Goal: Task Accomplishment & Management: Use online tool/utility

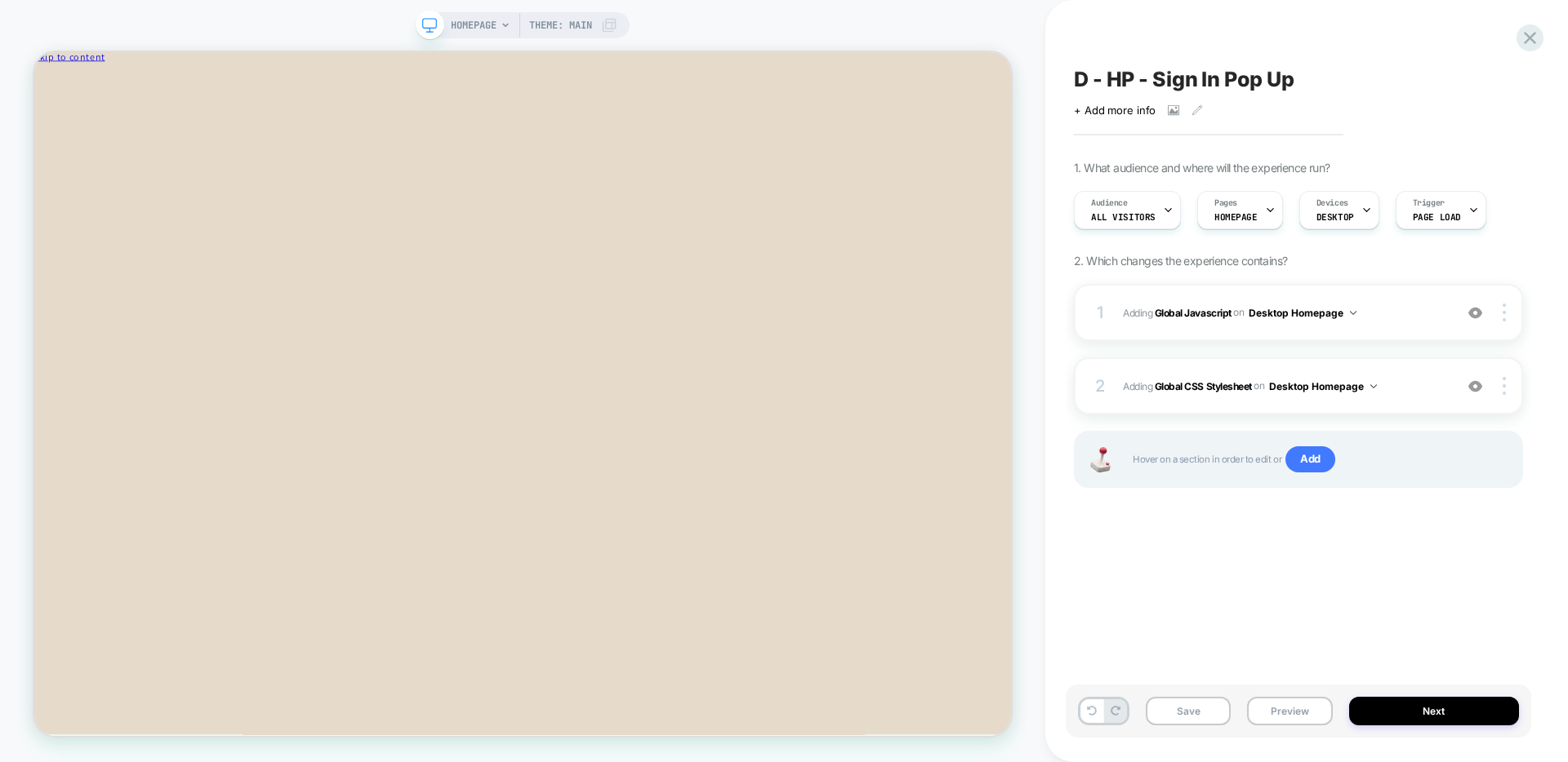
scroll to position [0, 1]
click at [1200, 651] on button "Preview" at bounding box center [1289, 711] width 85 height 28
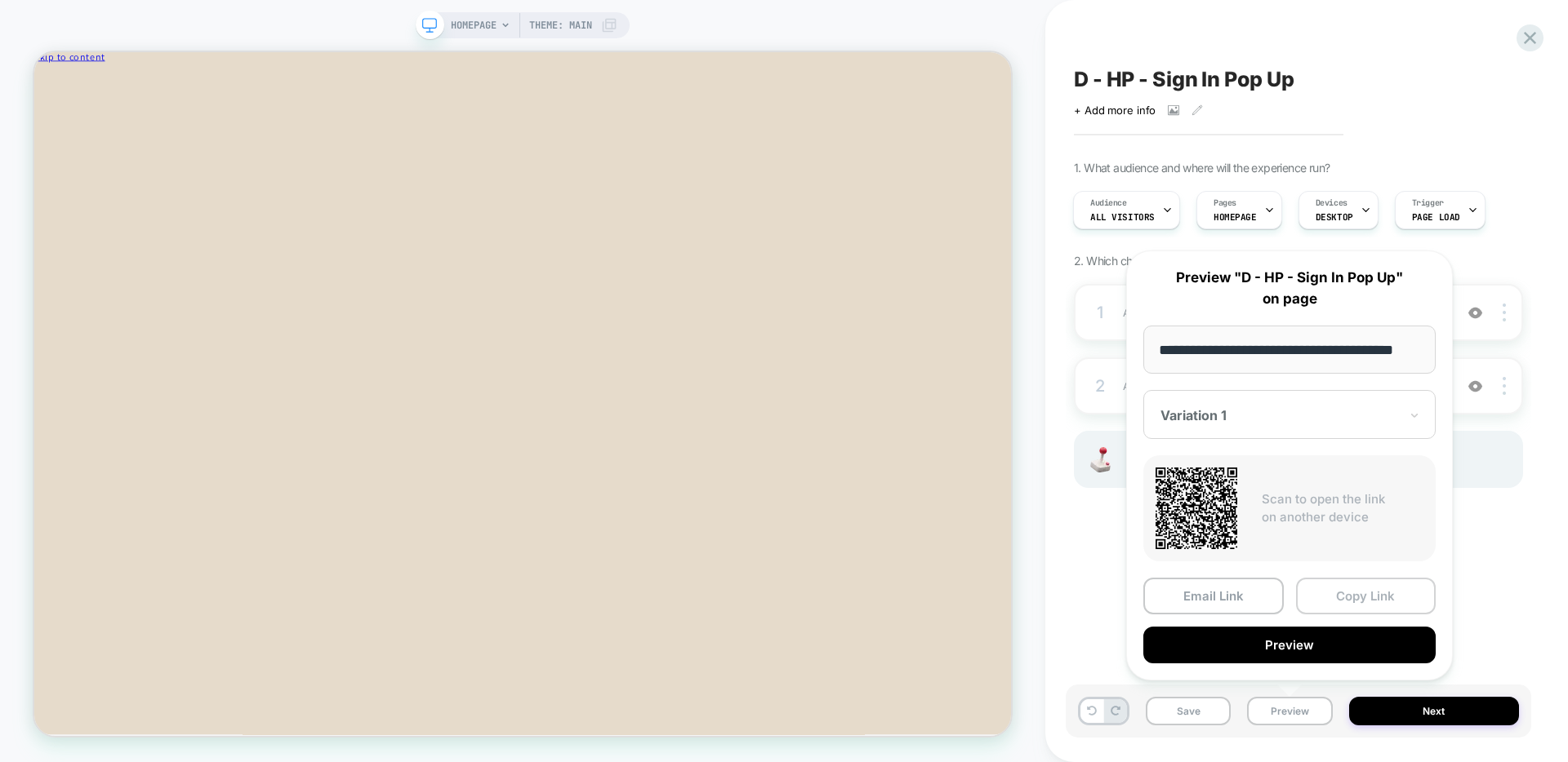
scroll to position [0, 0]
click at [1200, 597] on button "Copy Link" at bounding box center [1366, 596] width 141 height 37
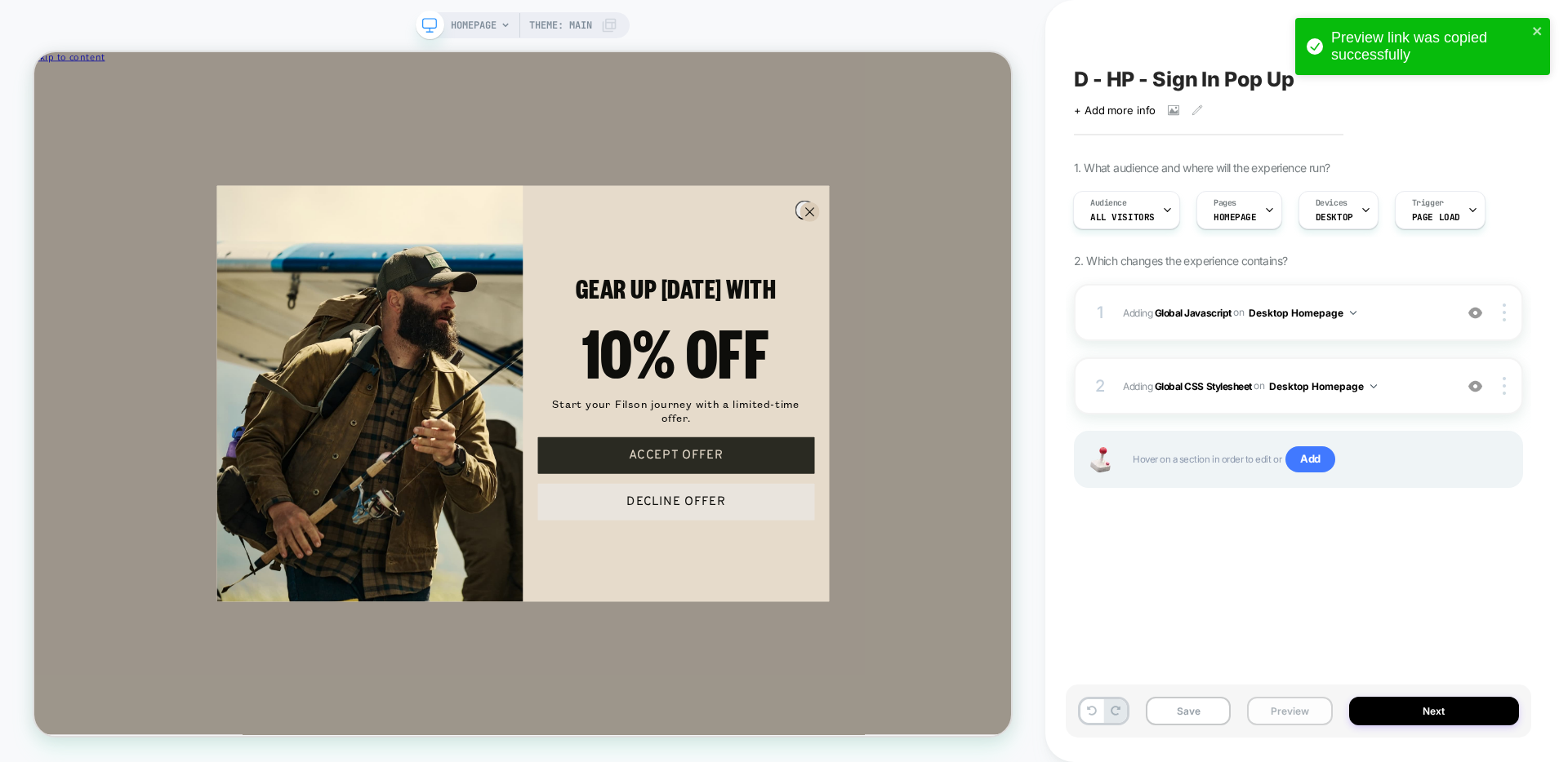
click at [1200, 651] on button "Preview" at bounding box center [1289, 711] width 85 height 28
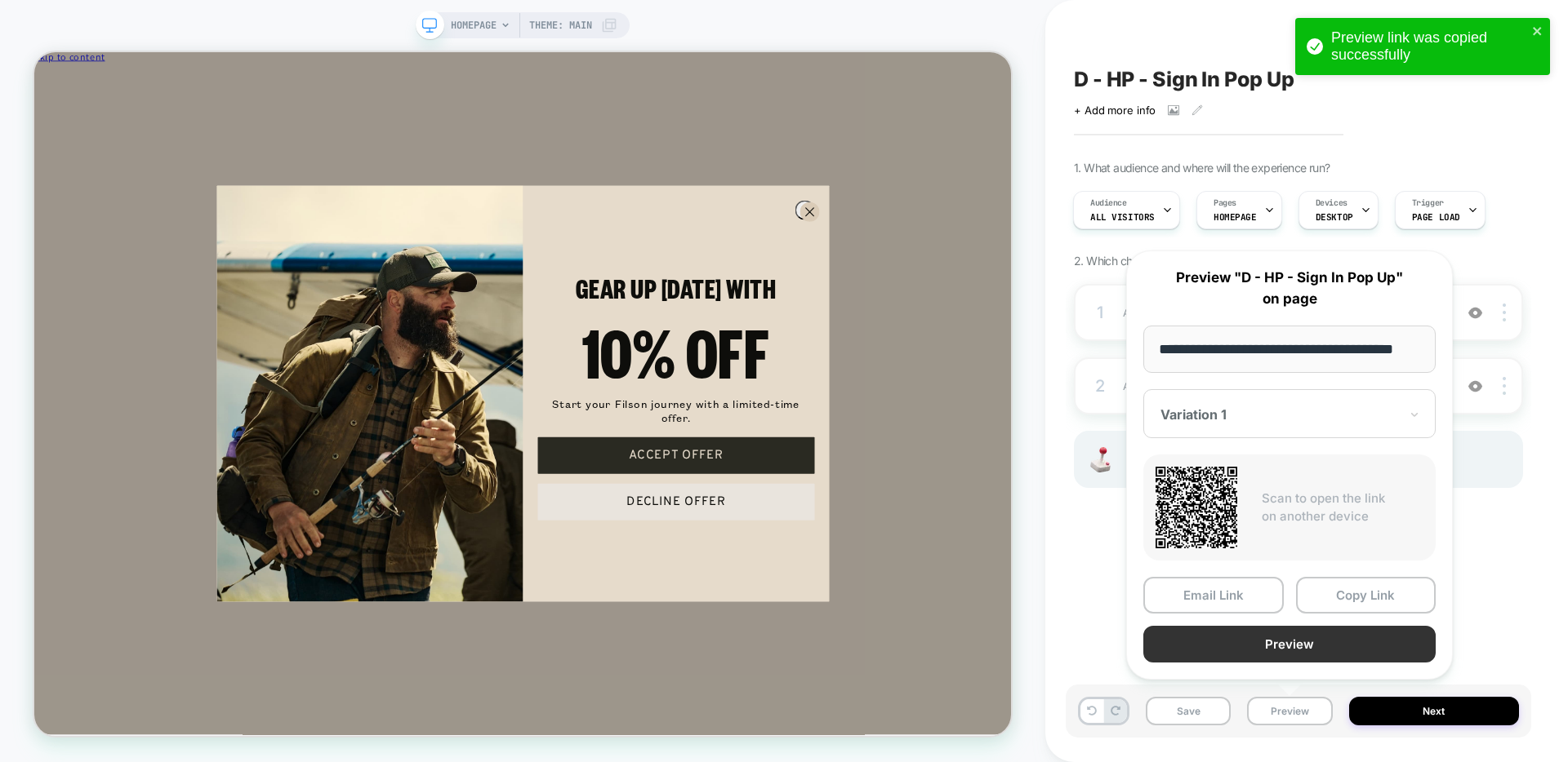
scroll to position [0, 24]
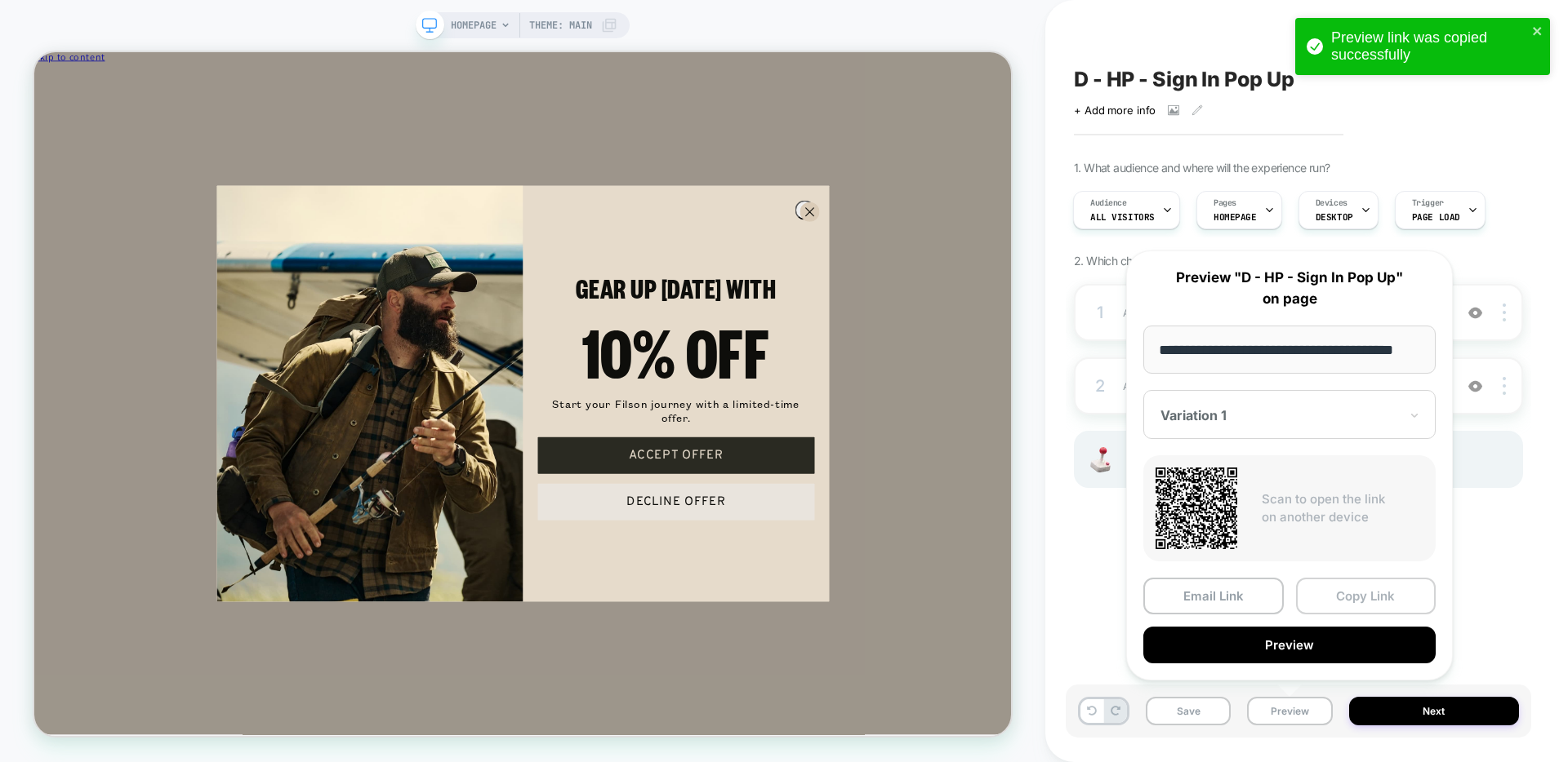
click at [1200, 595] on button "Copy Link" at bounding box center [1366, 596] width 141 height 37
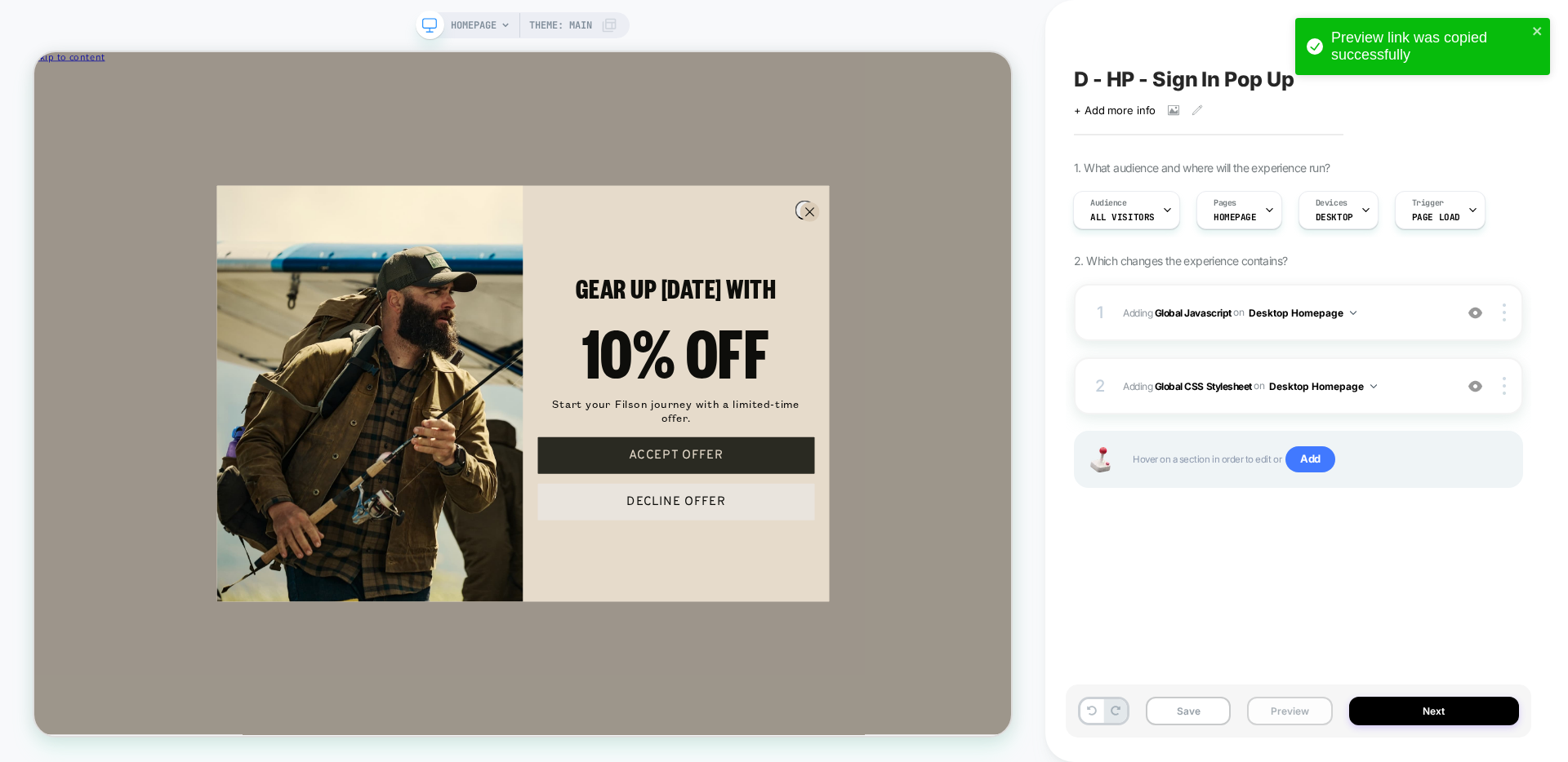
click at [1200, 651] on button "Preview" at bounding box center [1289, 711] width 85 height 28
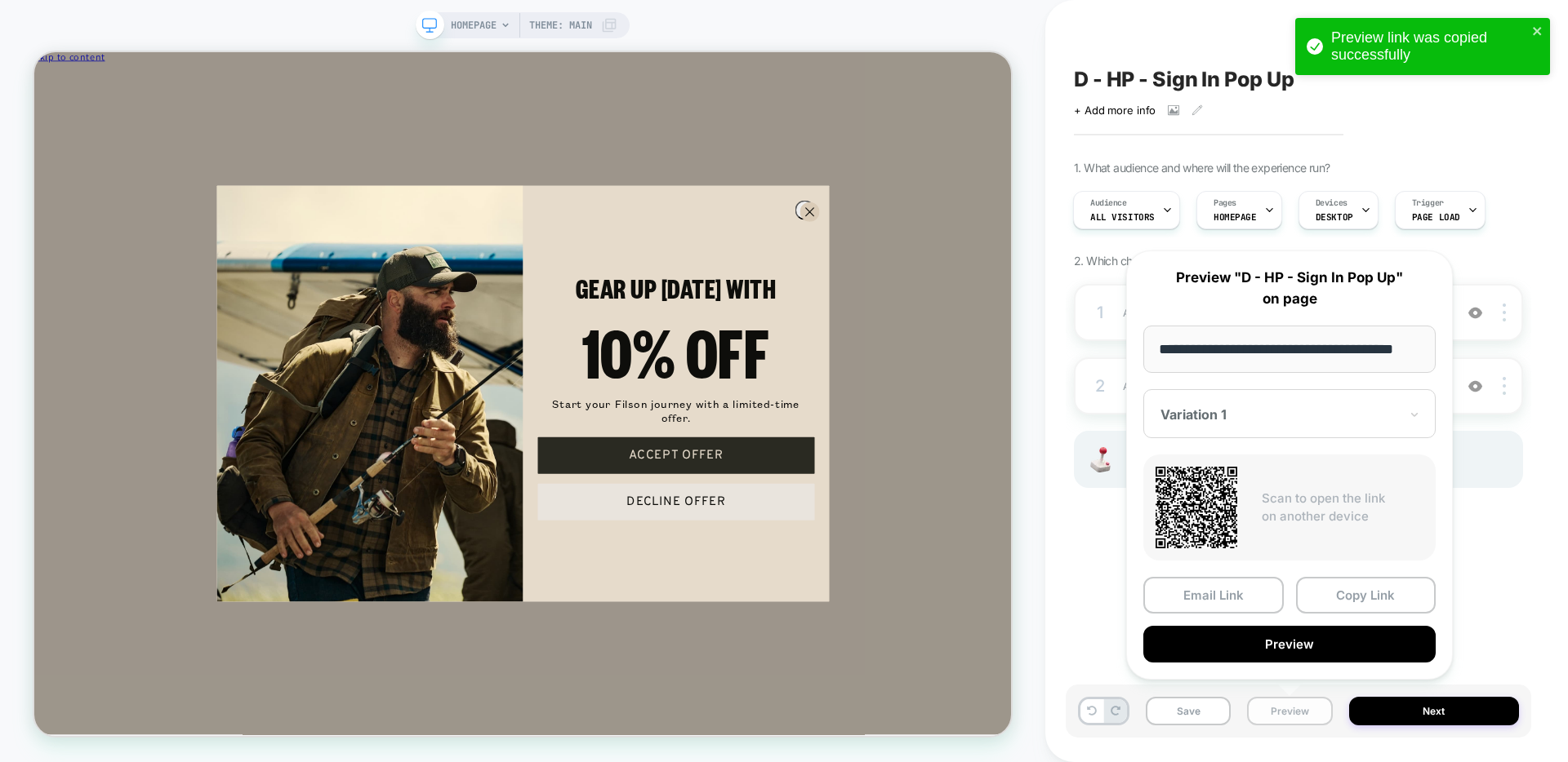
scroll to position [0, 24]
click at [1200, 648] on button "Preview" at bounding box center [1289, 645] width 293 height 37
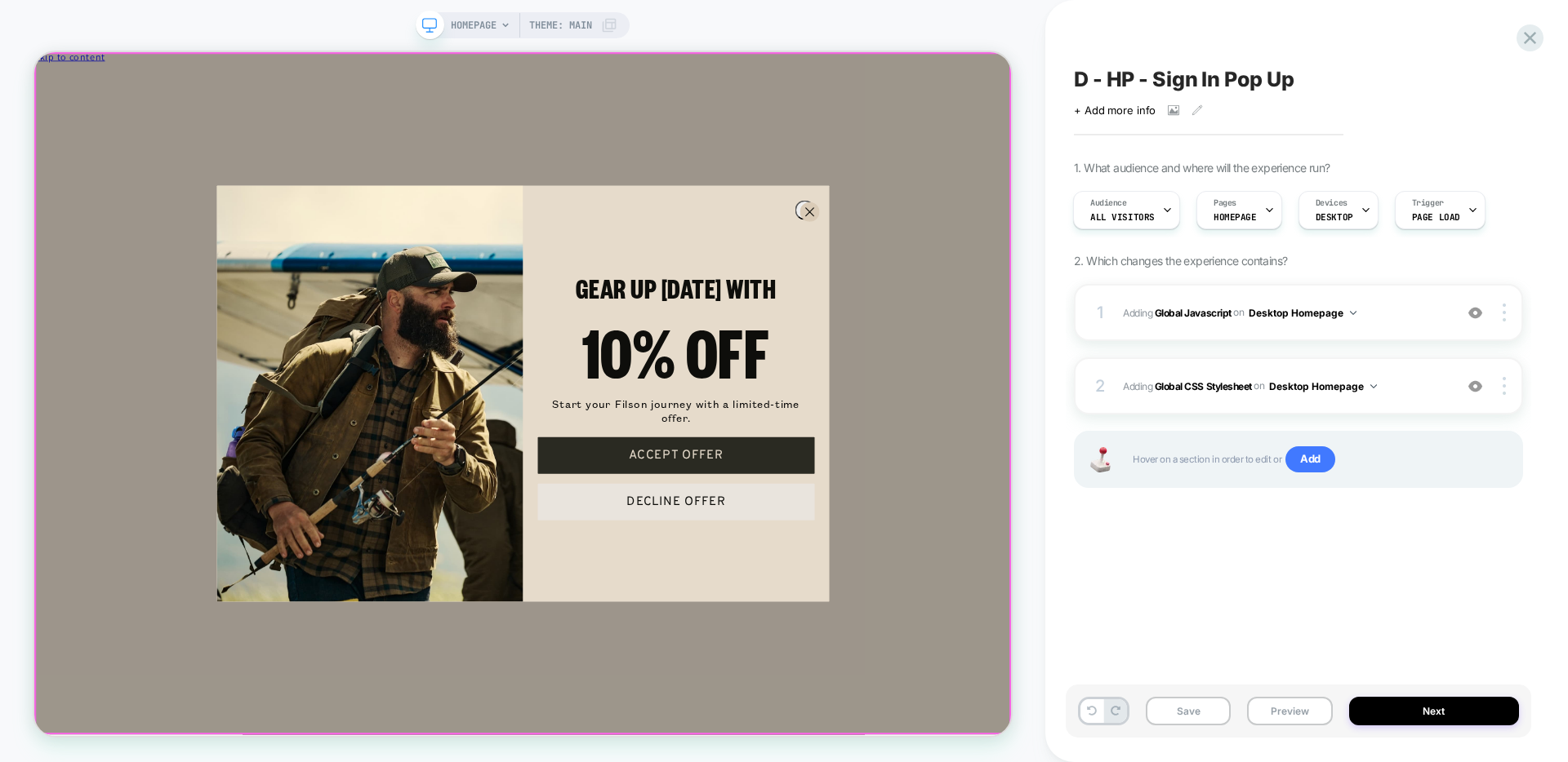
click at [1200, 570] on div "Close dialog GEAR UP [DATE] WITH 10% OFF Start your Filson journey with a limit…" at bounding box center [685, 507] width 1303 height 910
